Goal: Use online tool/utility: Utilize a website feature to perform a specific function

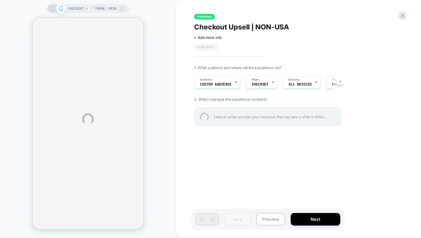
click at [172, 87] on div "CHECKOUT Theme: MAIN Published Checkout Upsell | NON-USA Click to edit experien…" at bounding box center [210, 119] width 421 height 238
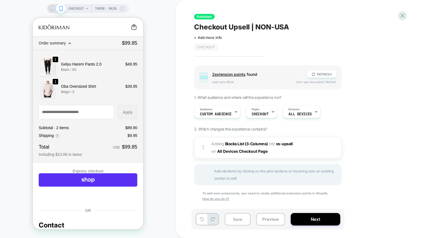
click at [237, 73] on span "2 extension point s" at bounding box center [228, 74] width 33 height 5
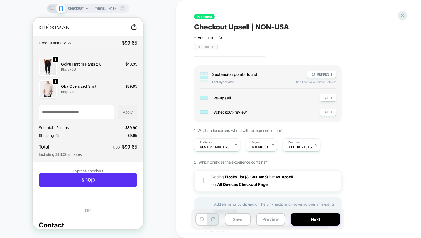
click at [237, 73] on span "2 extension point s" at bounding box center [228, 74] width 33 height 5
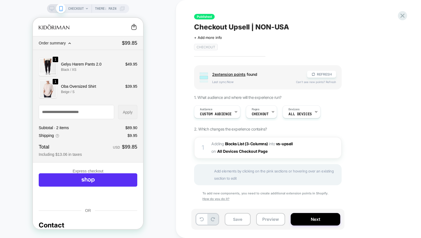
click at [62, 44] on span "Order summary" at bounding box center [52, 43] width 27 height 4
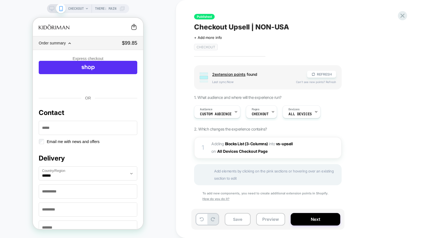
click at [62, 44] on span "Order summary" at bounding box center [52, 43] width 27 height 4
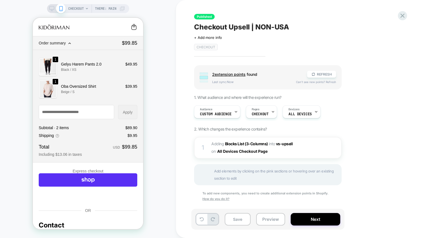
click at [50, 11] on div "CHECKOUT Theme: MAIN" at bounding box center [88, 8] width 82 height 9
click at [50, 10] on icon at bounding box center [51, 8] width 5 height 5
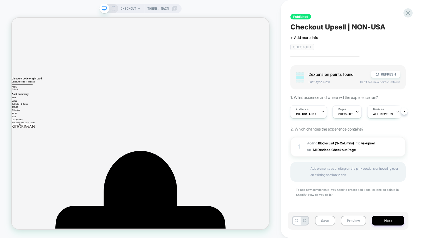
scroll to position [916, 0]
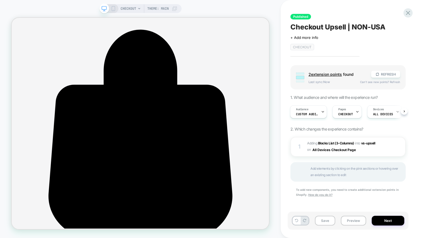
click at [255, 3] on div "CHECKOUT Theme: MAIN" at bounding box center [140, 119] width 280 height 238
click at [115, 9] on div "CHECKOUT Theme: MAIN" at bounding box center [140, 8] width 82 height 9
click at [112, 8] on icon at bounding box center [113, 8] width 5 height 5
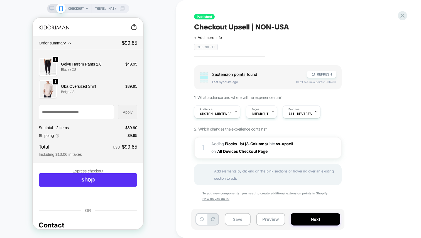
click at [51, 8] on icon at bounding box center [51, 8] width 5 height 5
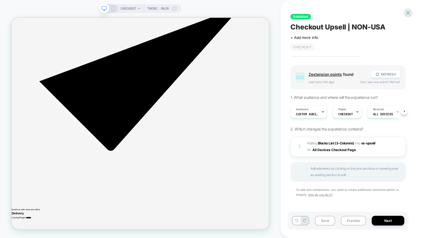
scroll to position [2131, 0]
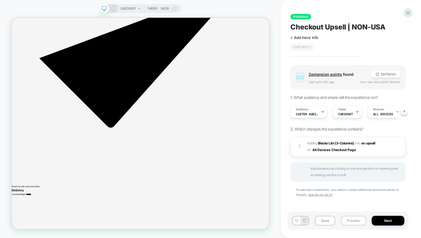
click at [354, 219] on button "Preview" at bounding box center [352, 221] width 25 height 10
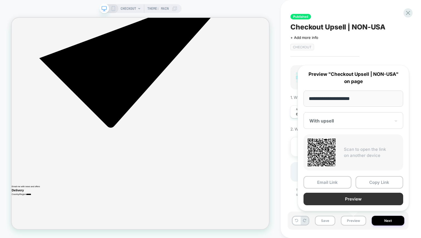
click at [348, 200] on button "Preview" at bounding box center [353, 199] width 100 height 13
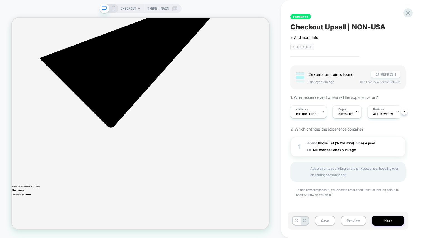
click at [383, 72] on button "REFRESH" at bounding box center [385, 74] width 29 height 7
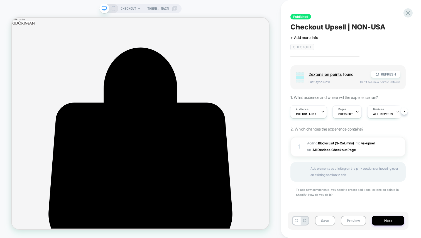
scroll to position [0, 1]
click at [382, 73] on button "REFRESH" at bounding box center [385, 74] width 29 height 7
click at [384, 75] on button "REFRESH" at bounding box center [385, 74] width 29 height 7
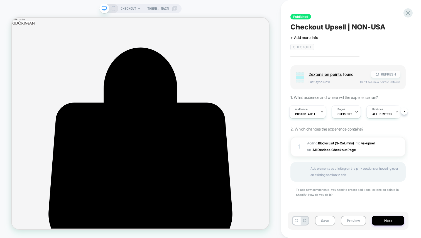
click at [386, 75] on button "REFRESH" at bounding box center [385, 74] width 29 height 7
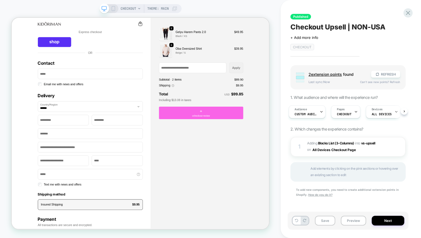
scroll to position [0, 0]
